Goal: Navigation & Orientation: Find specific page/section

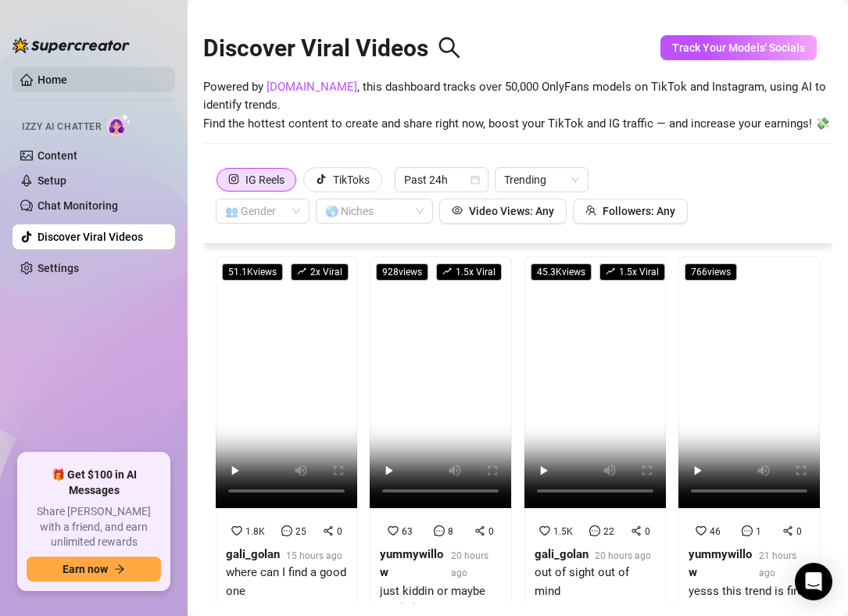
click at [48, 73] on link "Home" at bounding box center [53, 79] width 30 height 13
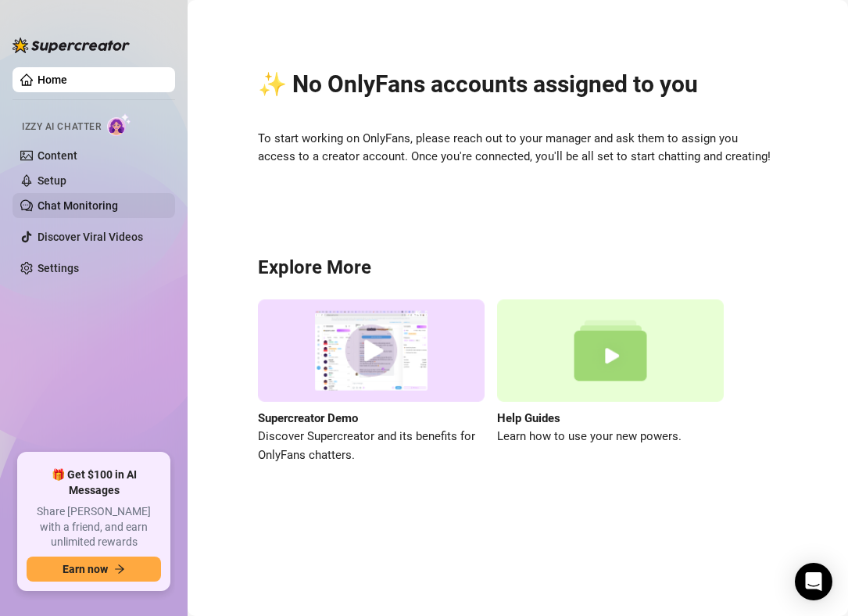
click at [116, 209] on link "Chat Monitoring" at bounding box center [78, 205] width 80 height 13
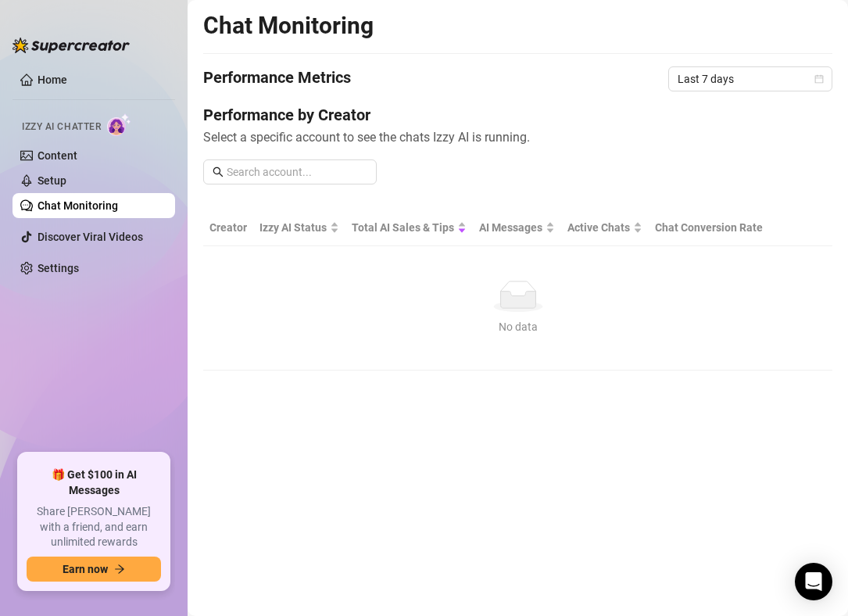
click at [752, 159] on div "Performance by Creator Select a specific account to see the chats Izzy AI is ru…" at bounding box center [517, 150] width 629 height 93
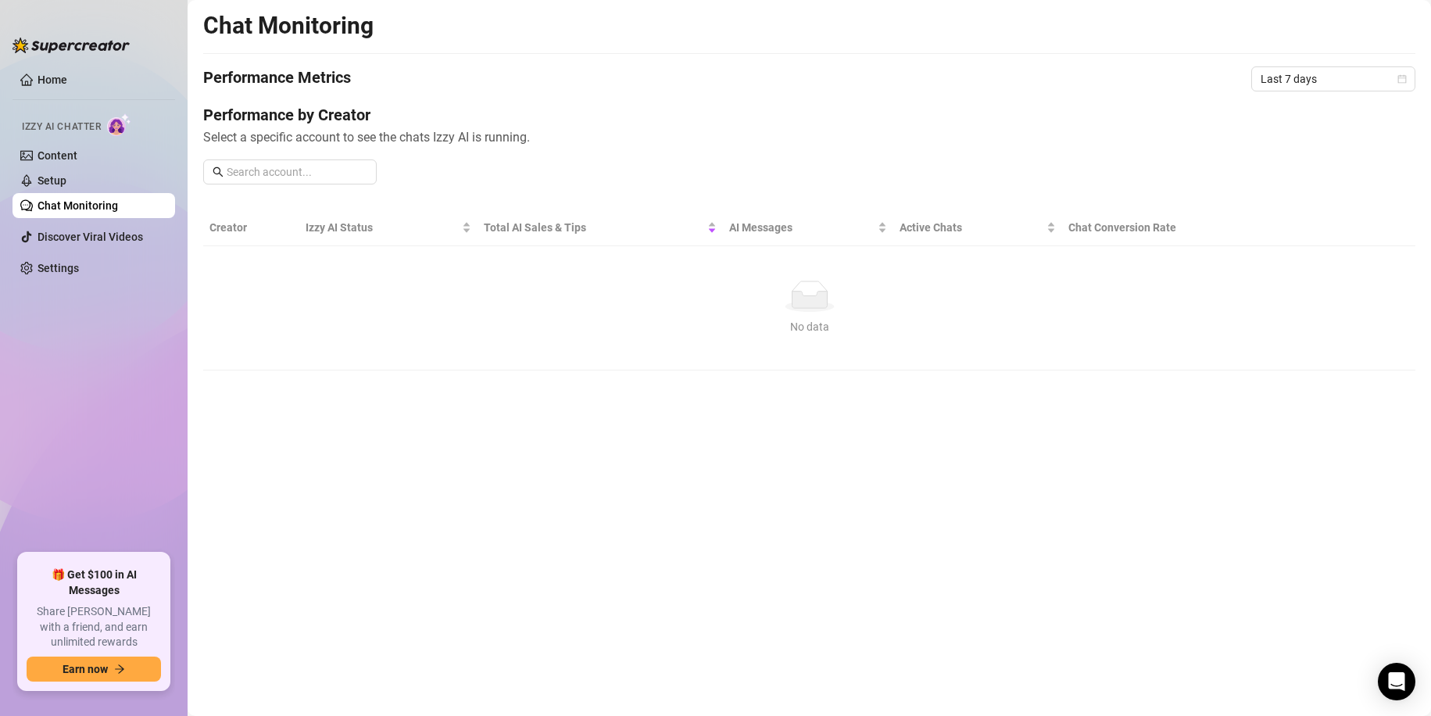
click at [456, 138] on span "Select a specific account to see the chats Izzy AI is running." at bounding box center [809, 137] width 1212 height 20
click at [67, 152] on link "Content" at bounding box center [58, 155] width 40 height 13
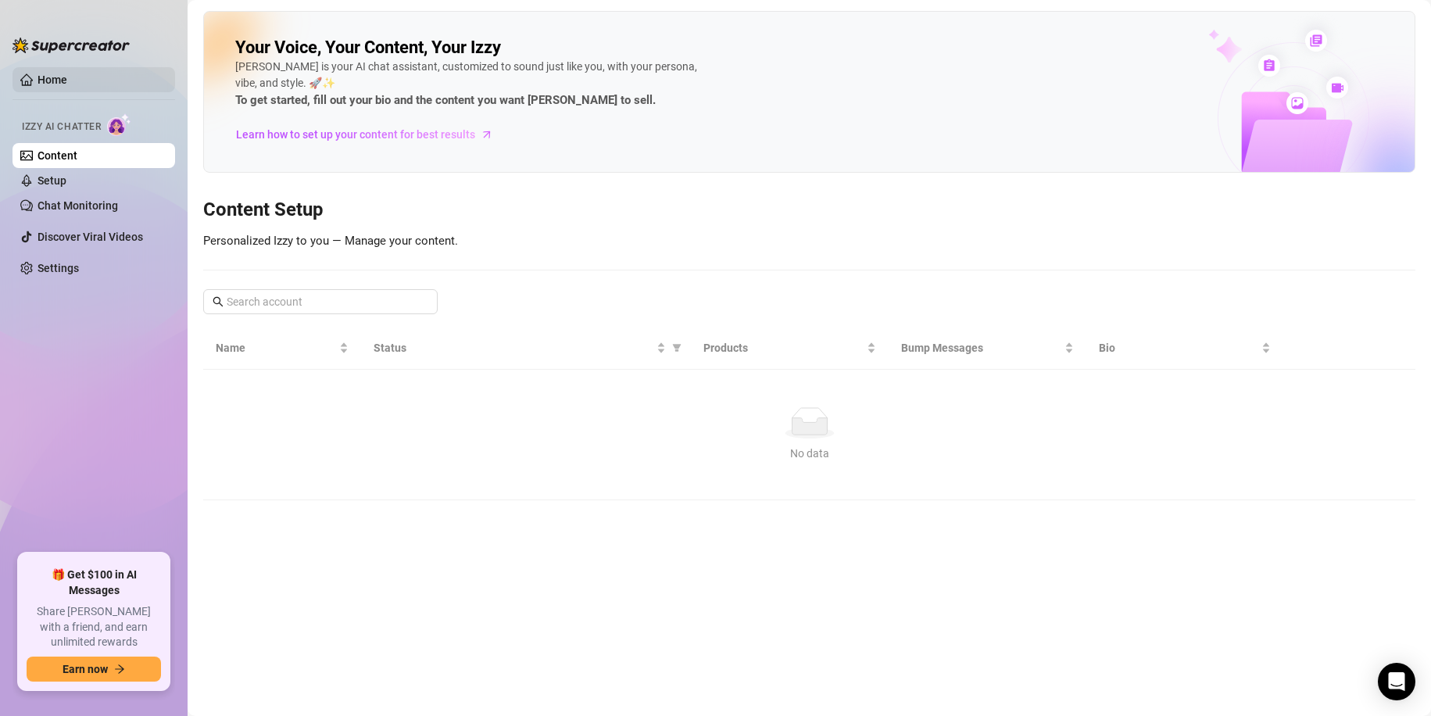
click at [63, 77] on link "Home" at bounding box center [53, 79] width 30 height 13
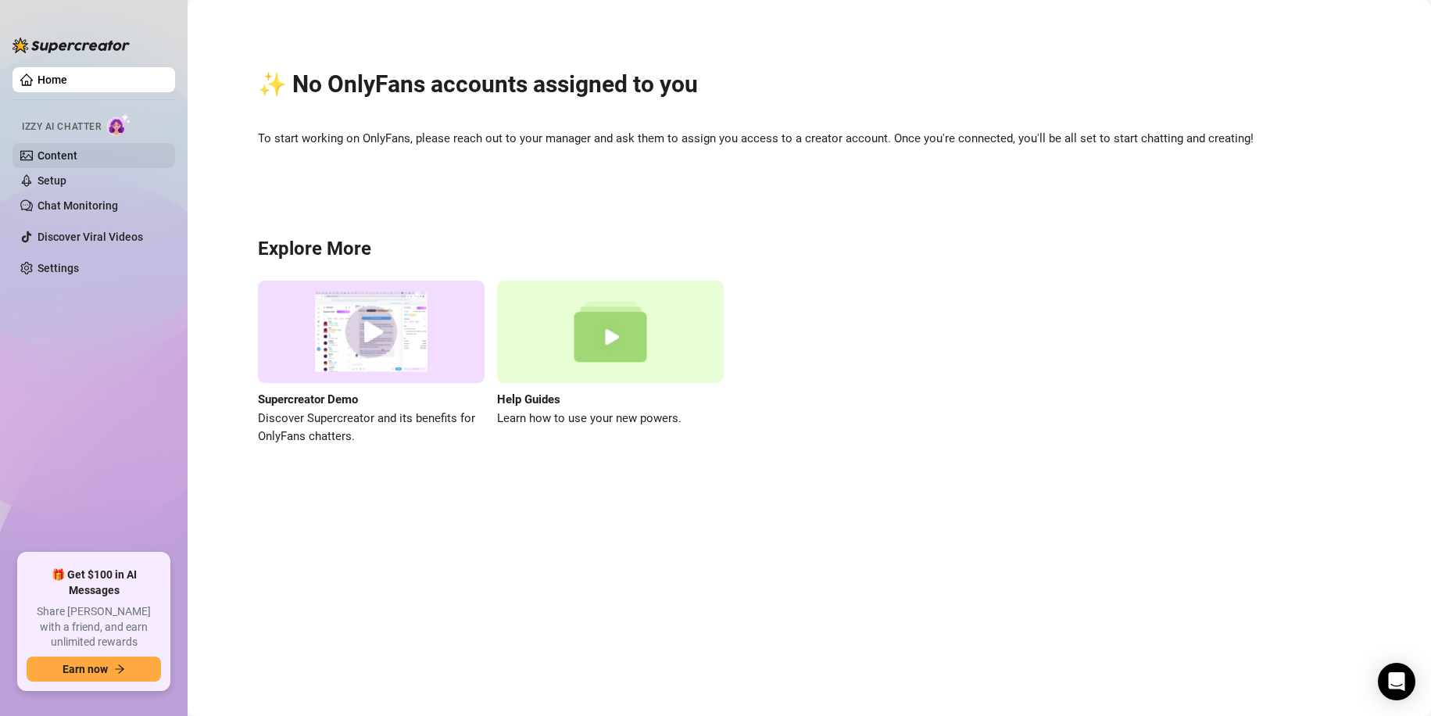
click at [63, 156] on link "Content" at bounding box center [58, 155] width 40 height 13
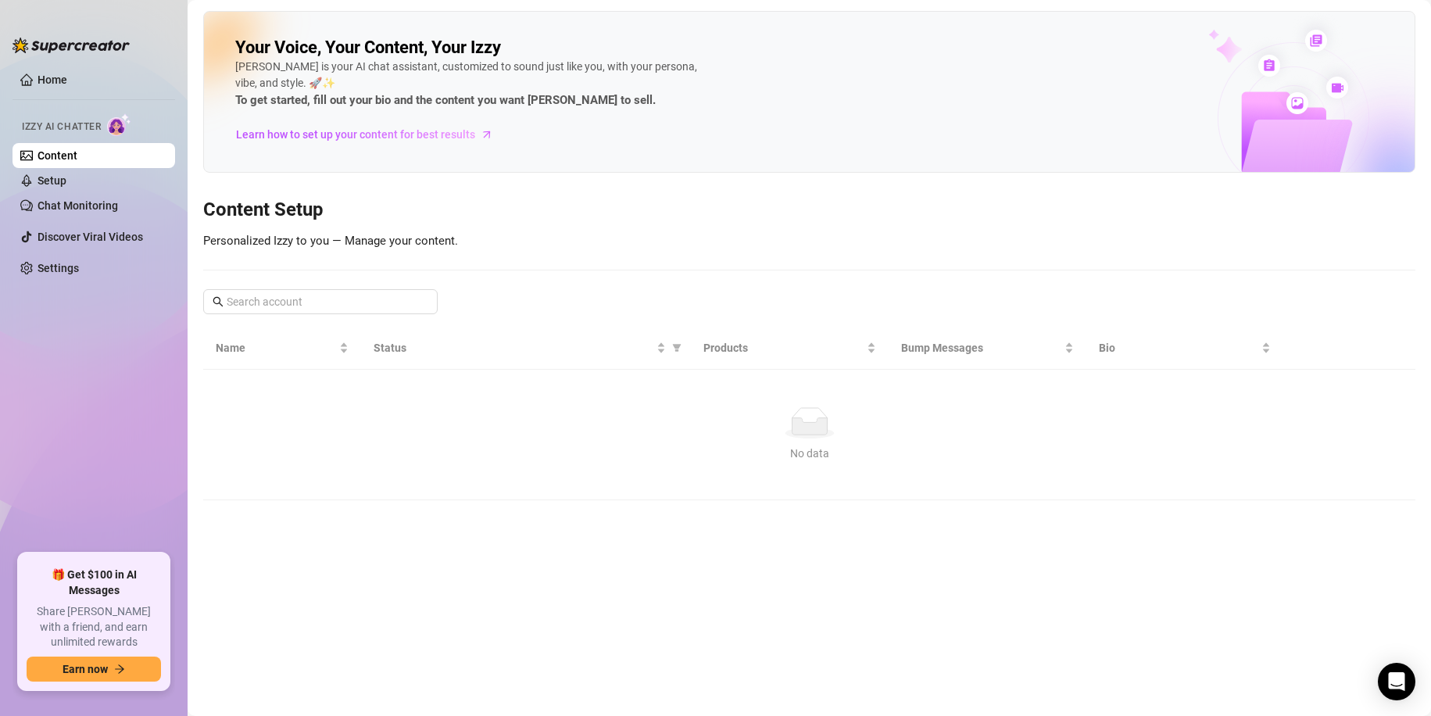
drag, startPoint x: 52, startPoint y: 76, endPoint x: 27, endPoint y: 34, distance: 48.7
click at [52, 76] on link "Home" at bounding box center [53, 79] width 30 height 13
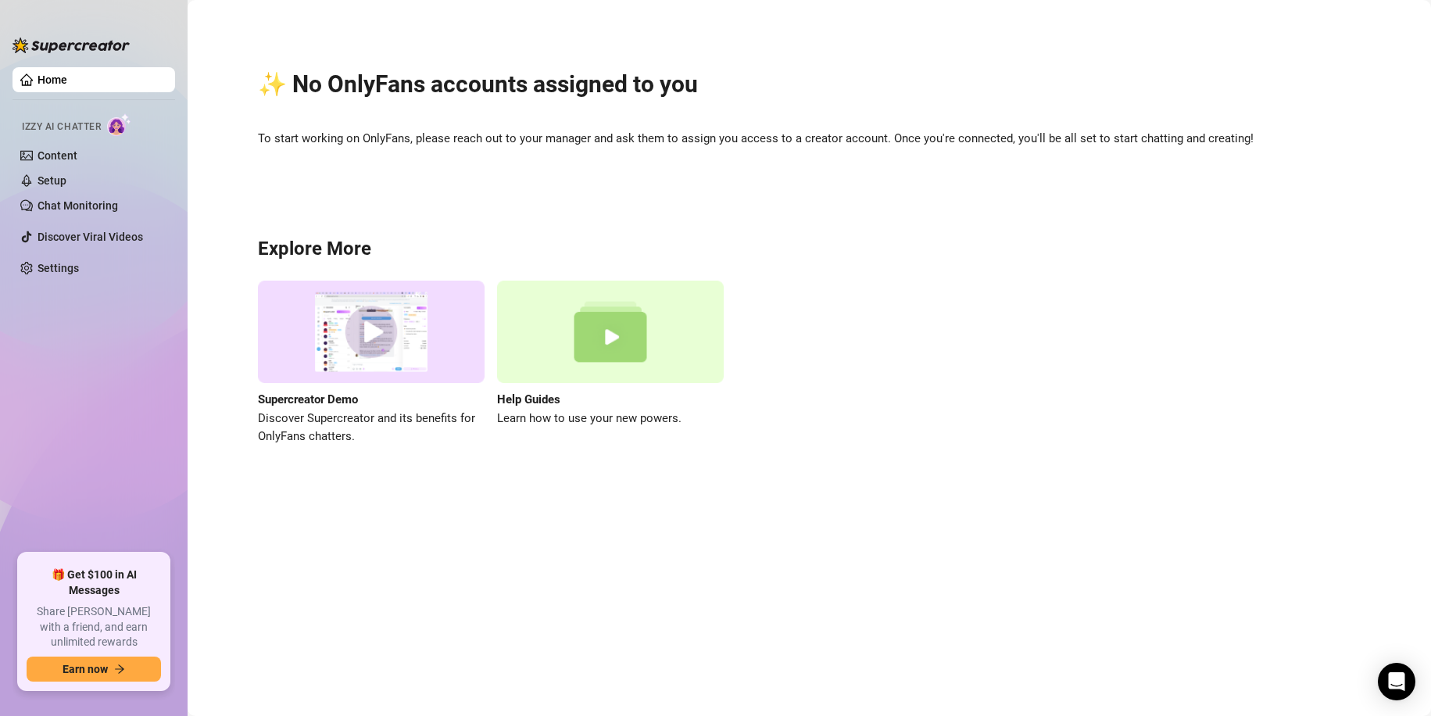
click at [368, 108] on div "✨ No OnlyFans accounts assigned to you To start working on OnlyFans, please rea…" at bounding box center [809, 248] width 1212 height 474
click at [370, 92] on h2 "✨ No OnlyFans accounts assigned to you" at bounding box center [809, 85] width 1103 height 30
click at [391, 91] on h2 "✨ No OnlyFans accounts assigned to you" at bounding box center [809, 85] width 1103 height 30
click at [575, 77] on h2 "✨ No OnlyFans accounts assigned to you" at bounding box center [809, 85] width 1103 height 30
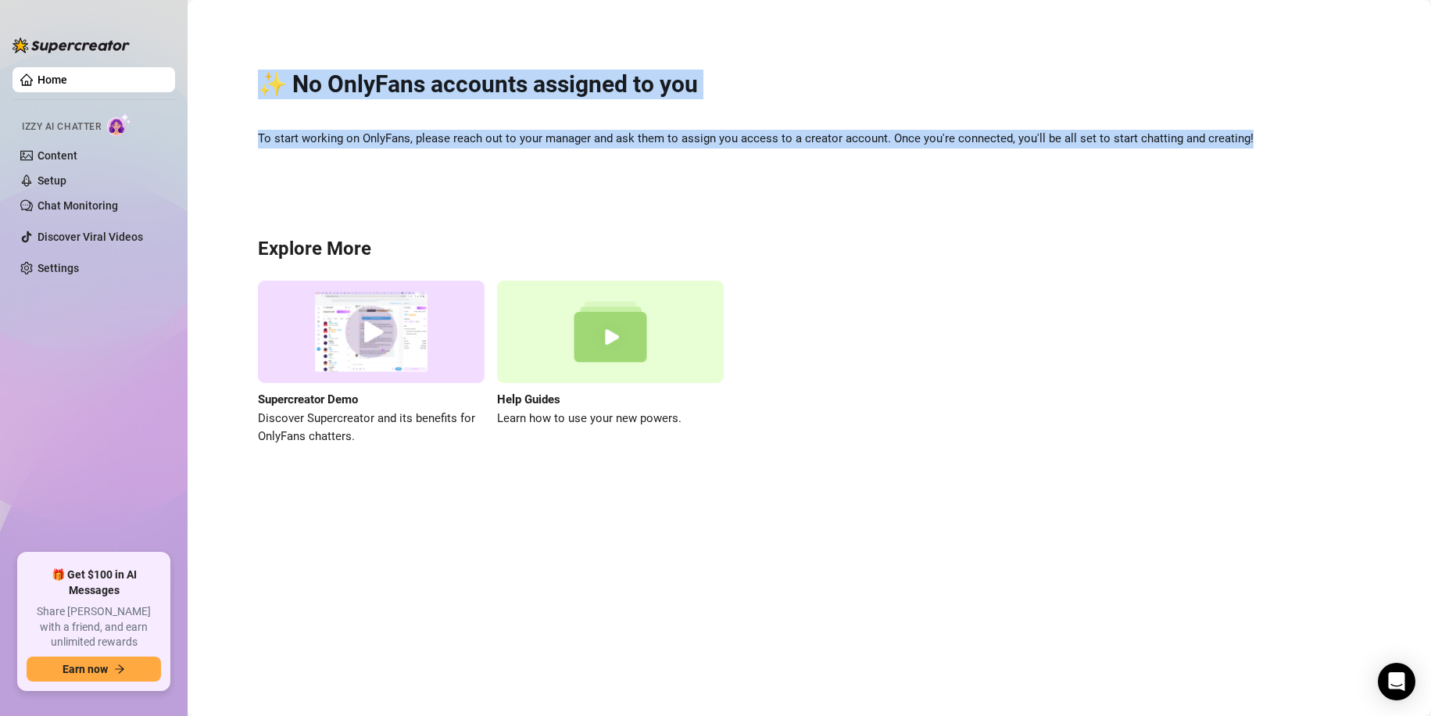
drag, startPoint x: 257, startPoint y: 83, endPoint x: 1317, endPoint y: 159, distance: 1062.3
click at [1317, 159] on div "✨ No OnlyFans accounts assigned to you To start working on OnlyFans, please rea…" at bounding box center [809, 248] width 1212 height 474
click at [1276, 163] on div "✨ No OnlyFans accounts assigned to you To start working on OnlyFans, please rea…" at bounding box center [809, 248] width 1212 height 474
drag, startPoint x: 985, startPoint y: 107, endPoint x: 991, endPoint y: 93, distance: 15.4
click at [984, 107] on div "✨ No OnlyFans accounts assigned to you To start working on OnlyFans, please rea…" at bounding box center [809, 248] width 1212 height 474
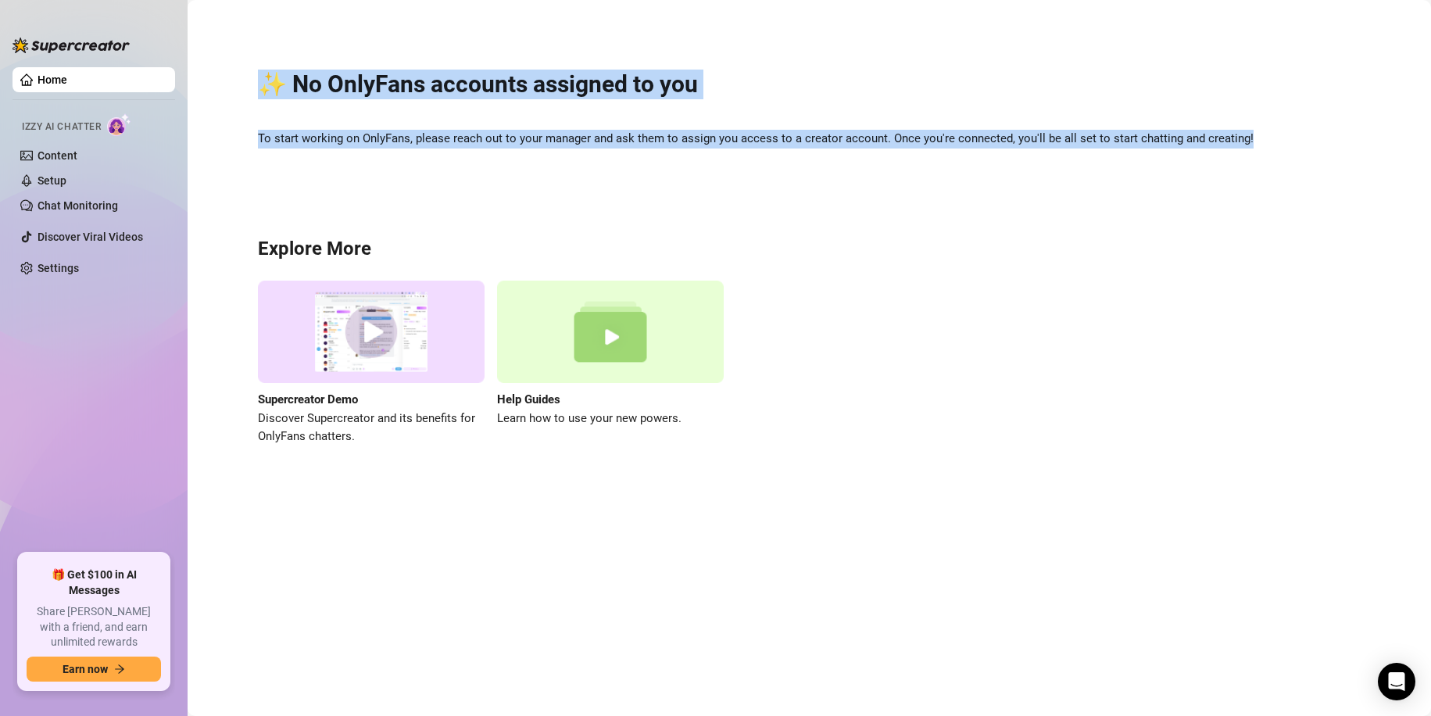
drag, startPoint x: 761, startPoint y: 88, endPoint x: 685, endPoint y: 84, distance: 75.9
click at [761, 88] on h2 "✨ No OnlyFans accounts assigned to you" at bounding box center [809, 85] width 1103 height 30
click at [637, 86] on h2 "✨ No OnlyFans accounts assigned to you" at bounding box center [809, 85] width 1103 height 30
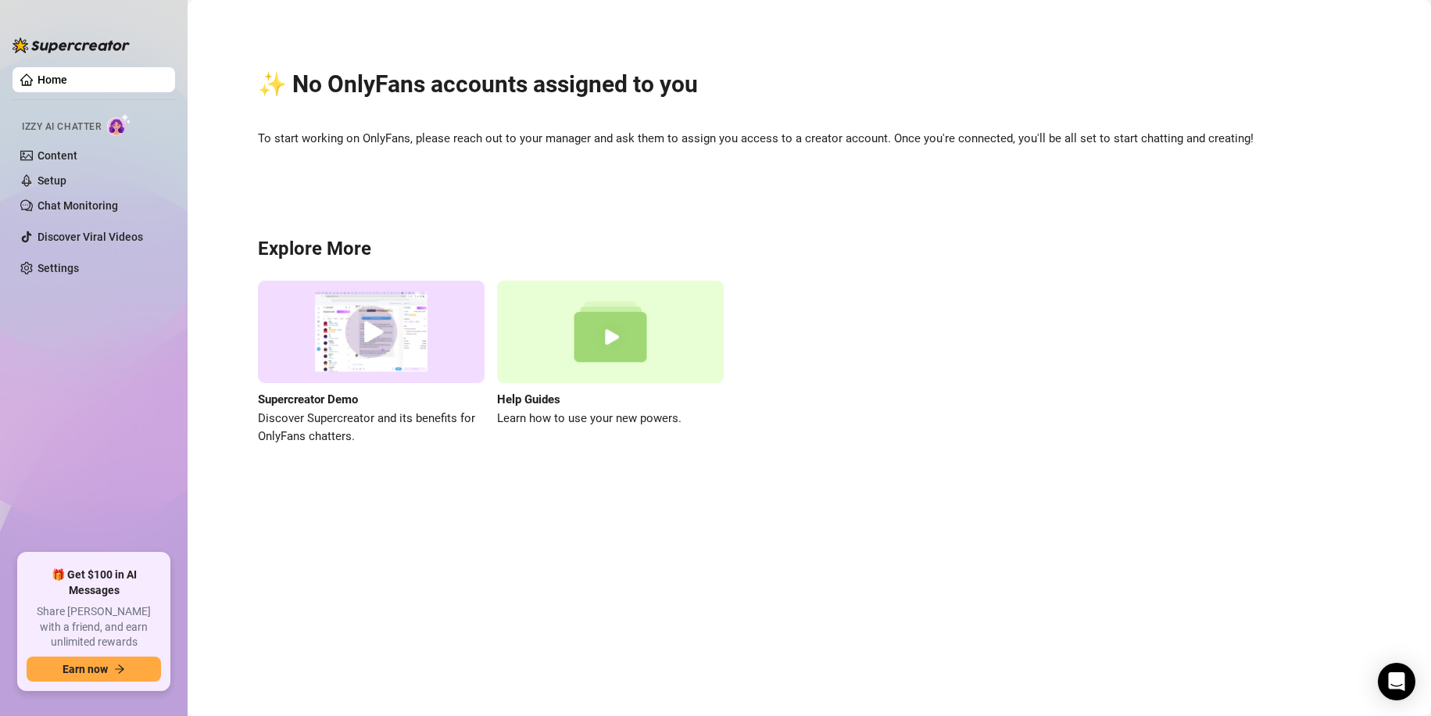
click at [330, 138] on span "To start working on OnlyFans, please reach out to your manager and ask them to …" at bounding box center [809, 139] width 1103 height 19
